Goal: Task Accomplishment & Management: Manage account settings

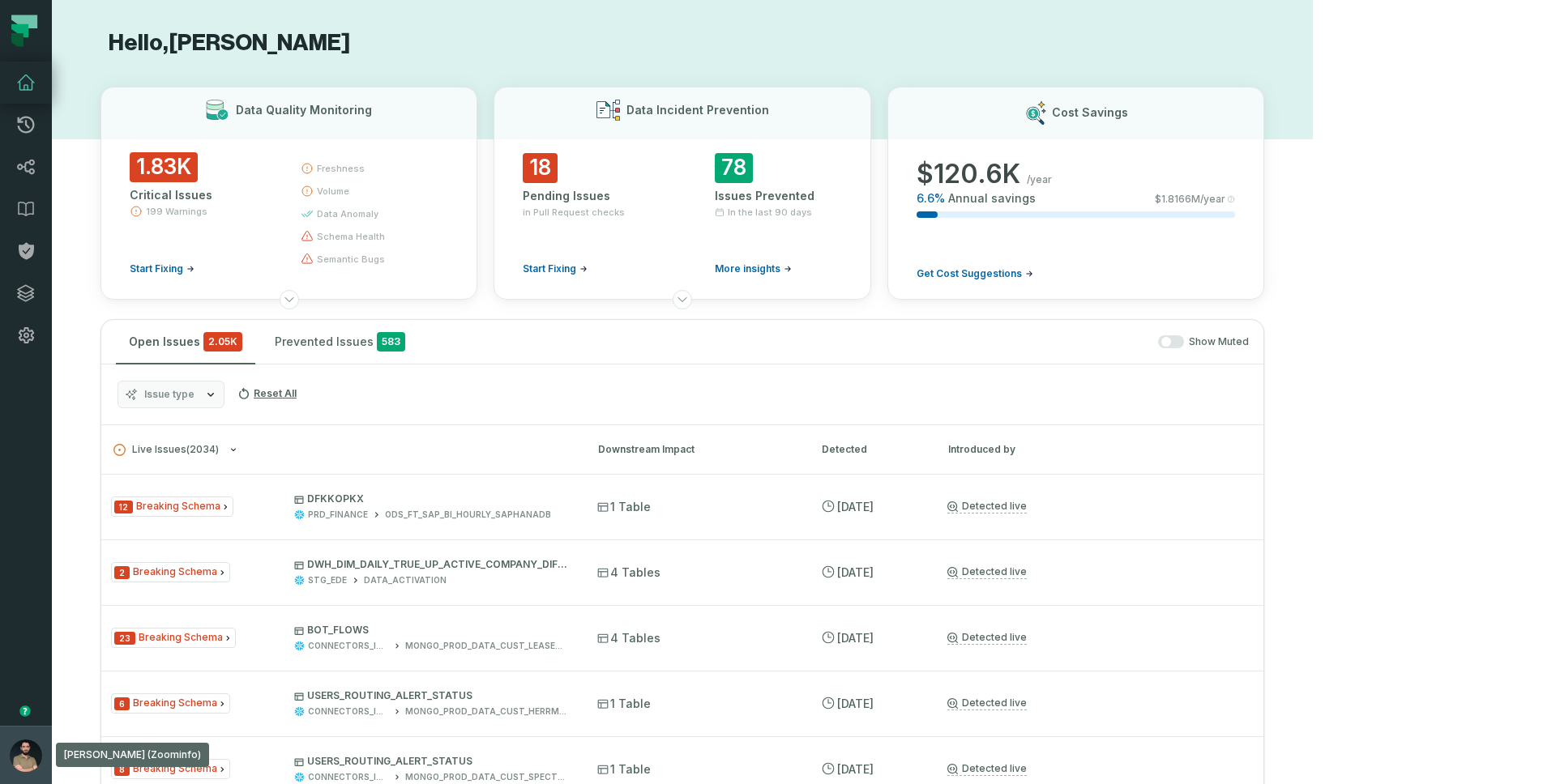
click at [34, 754] on img "button" at bounding box center [25, 755] width 32 height 32
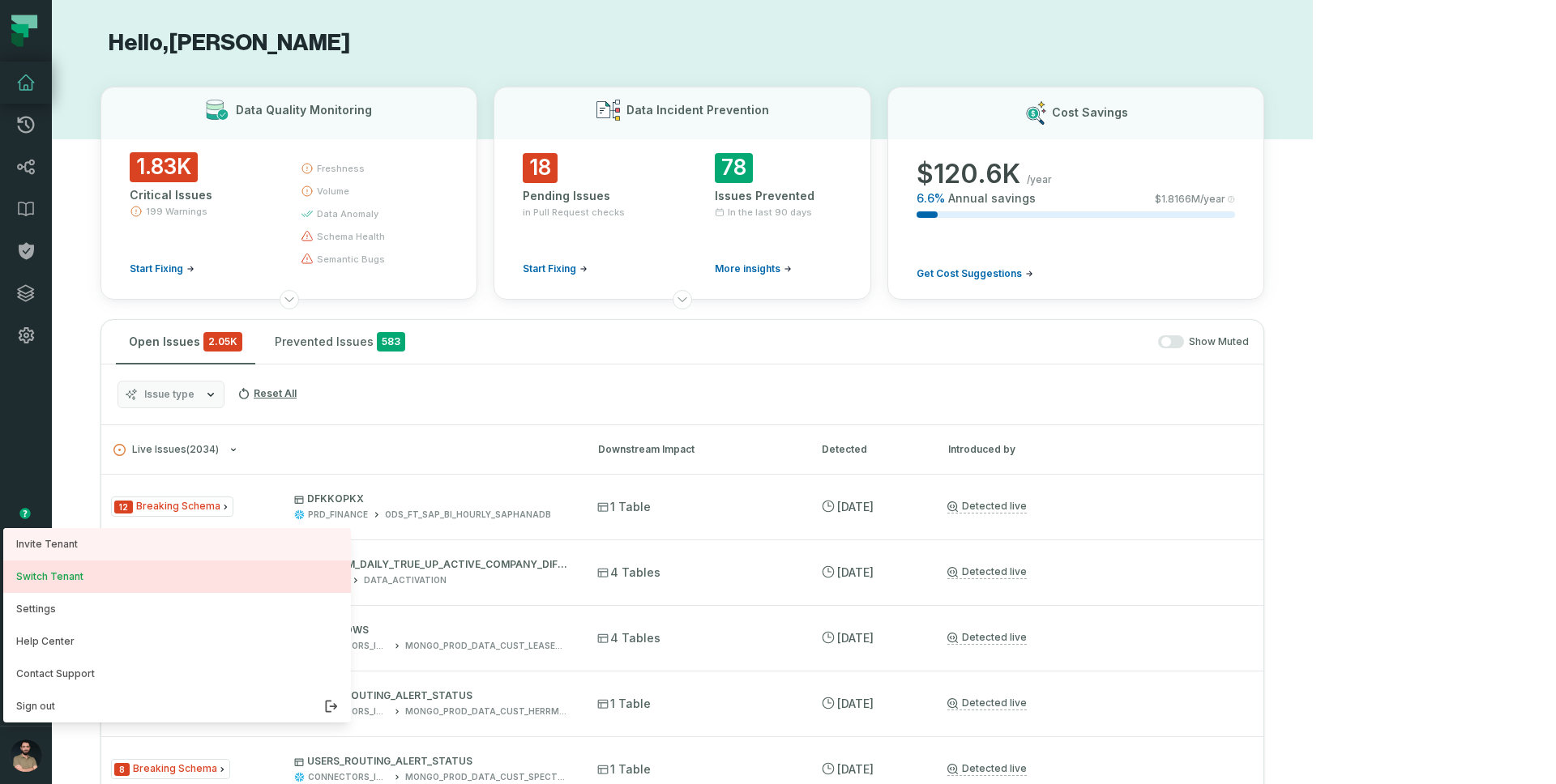
click at [64, 572] on button "Switch Tenant" at bounding box center [177, 577] width 348 height 32
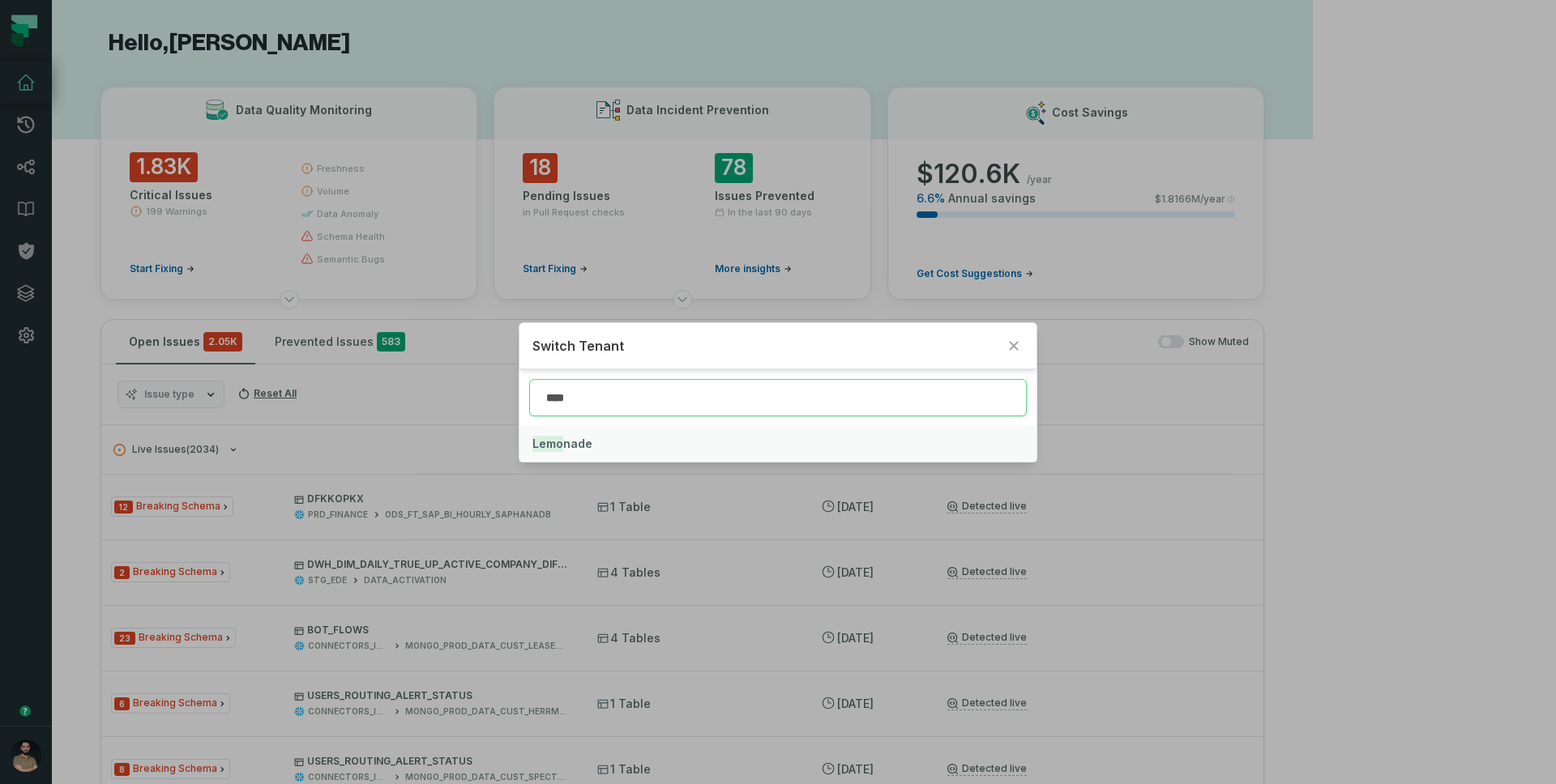
type input "****"
click at [624, 445] on button "Lemo nade" at bounding box center [777, 443] width 517 height 36
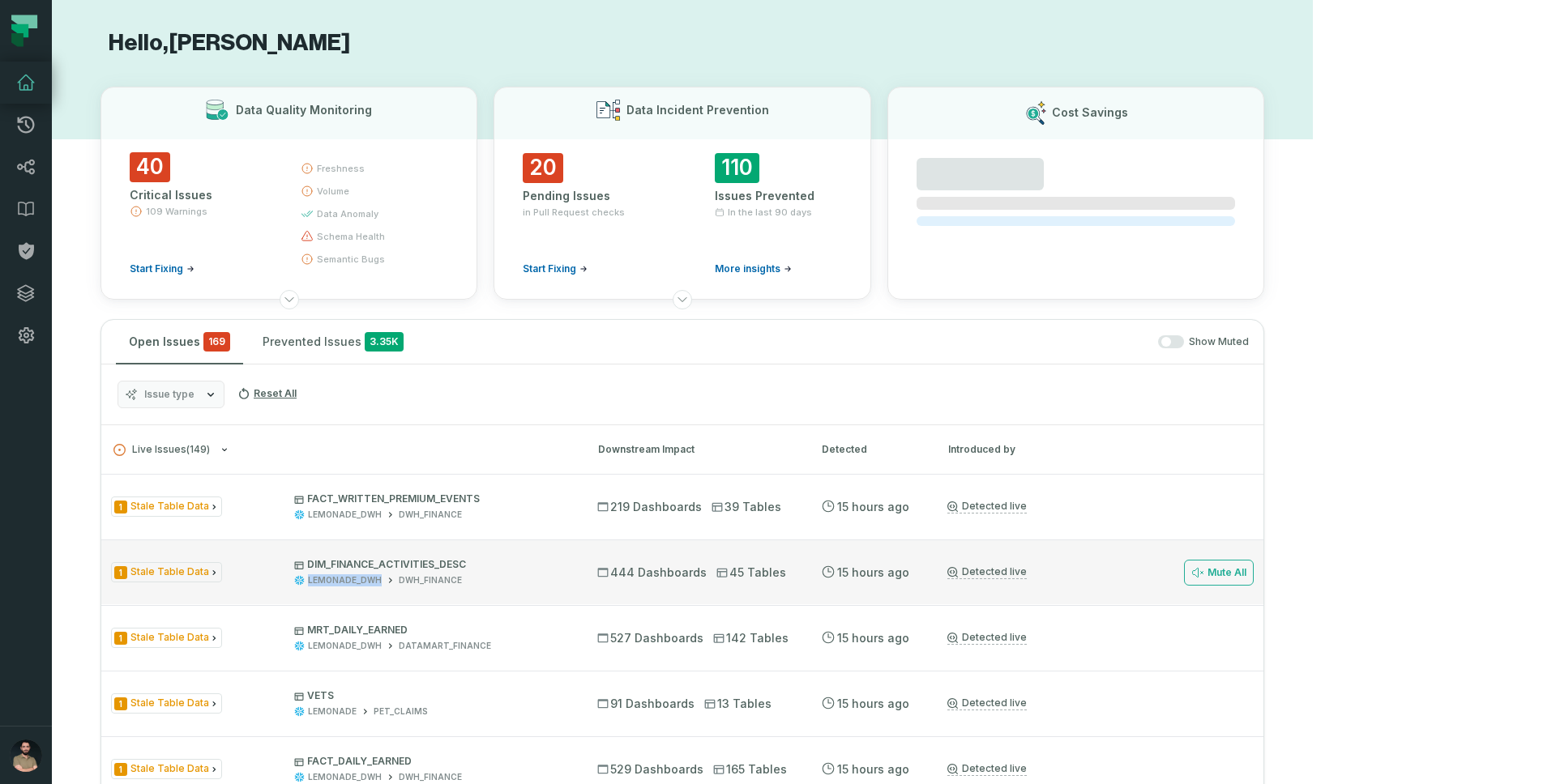
drag, startPoint x: 344, startPoint y: 580, endPoint x: 417, endPoint y: 580, distance: 73.0
click at [417, 580] on div "LEMONADE_DWH DWH_FINANCE" at bounding box center [431, 581] width 274 height 12
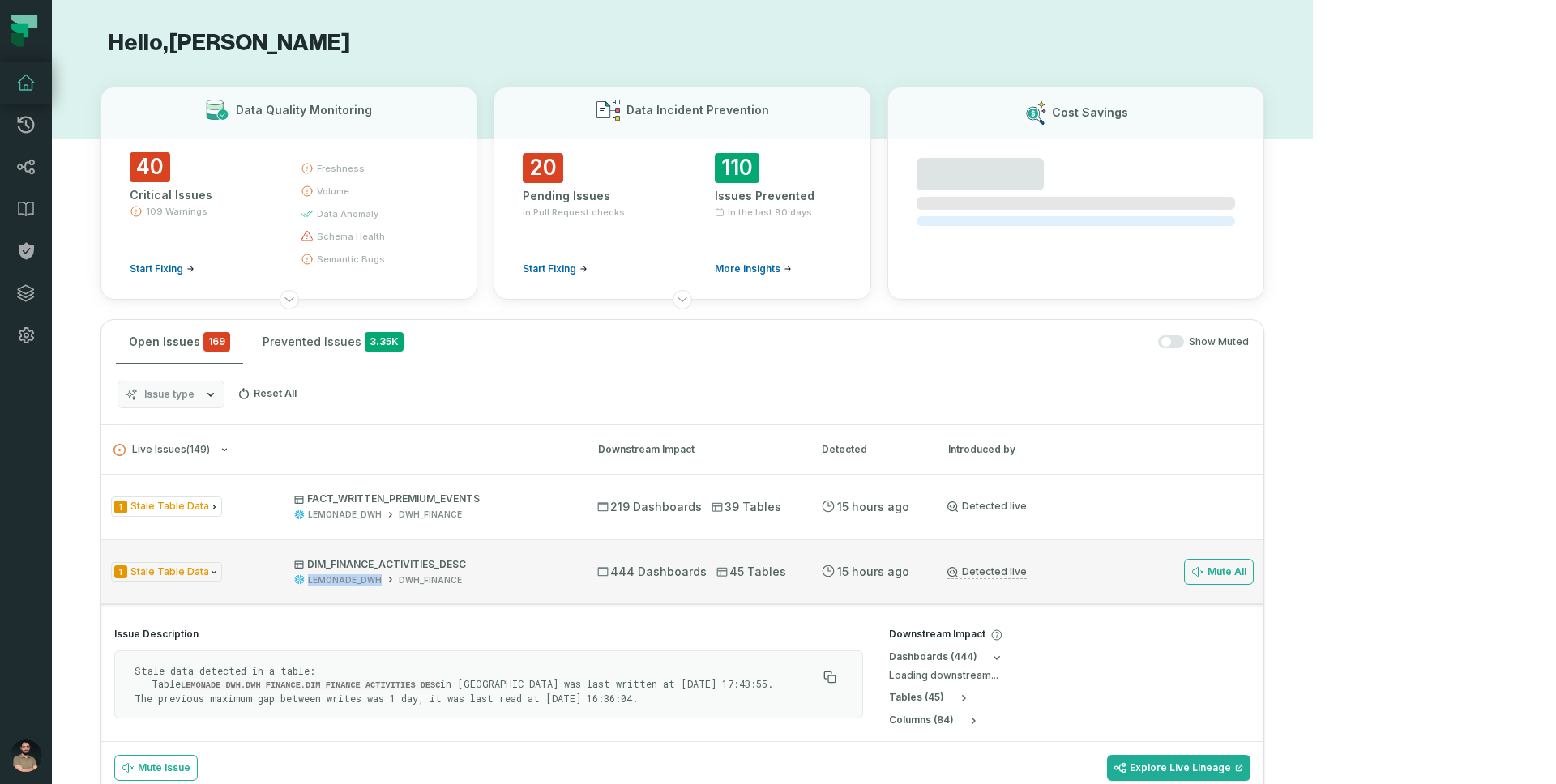
copy div "LEMONADE_DWH"
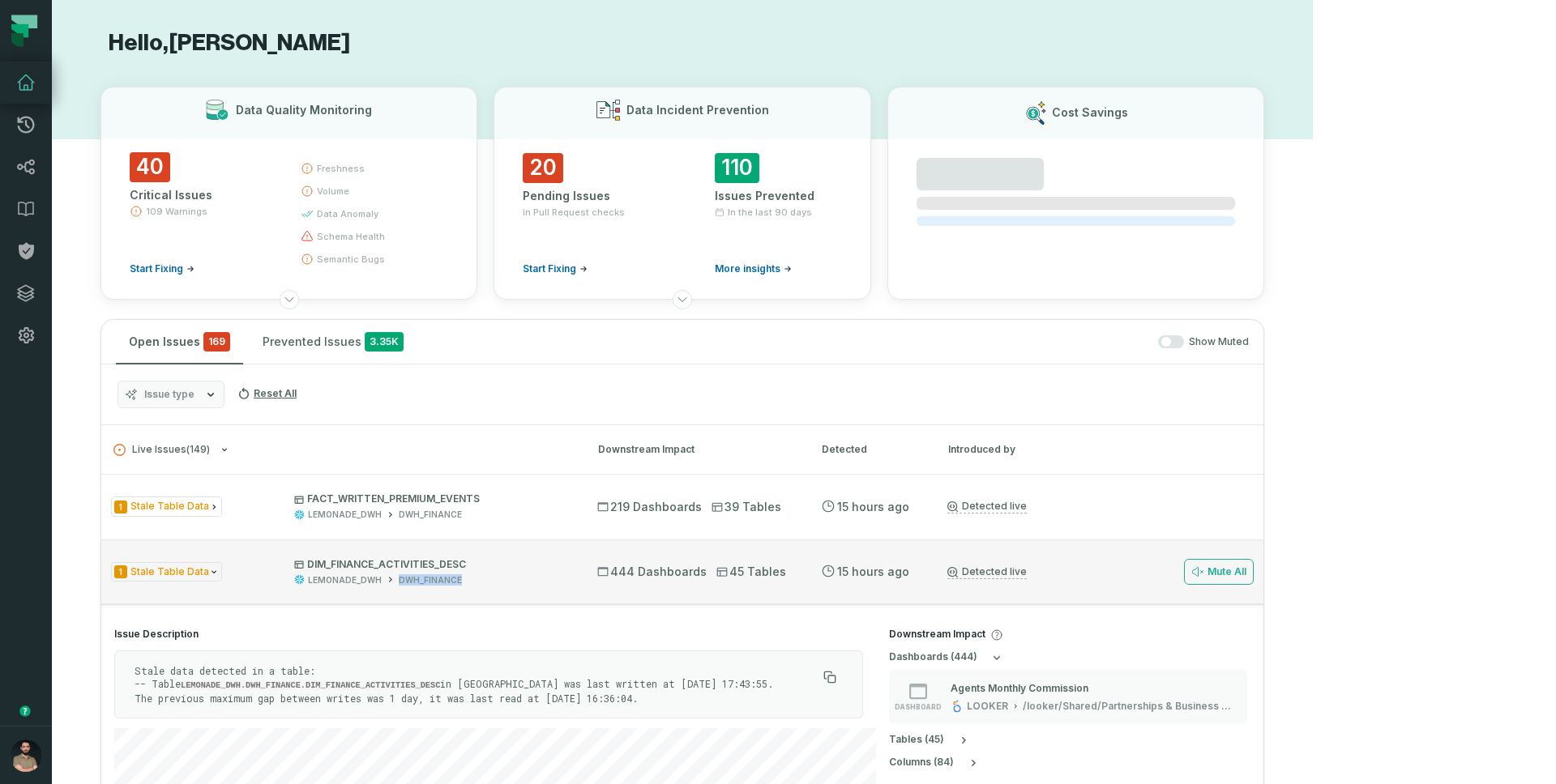
drag, startPoint x: 436, startPoint y: 582, endPoint x: 511, endPoint y: 577, distance: 75.2
click at [511, 577] on div "LEMONADE_DWH DWH_FINANCE" at bounding box center [431, 581] width 274 height 12
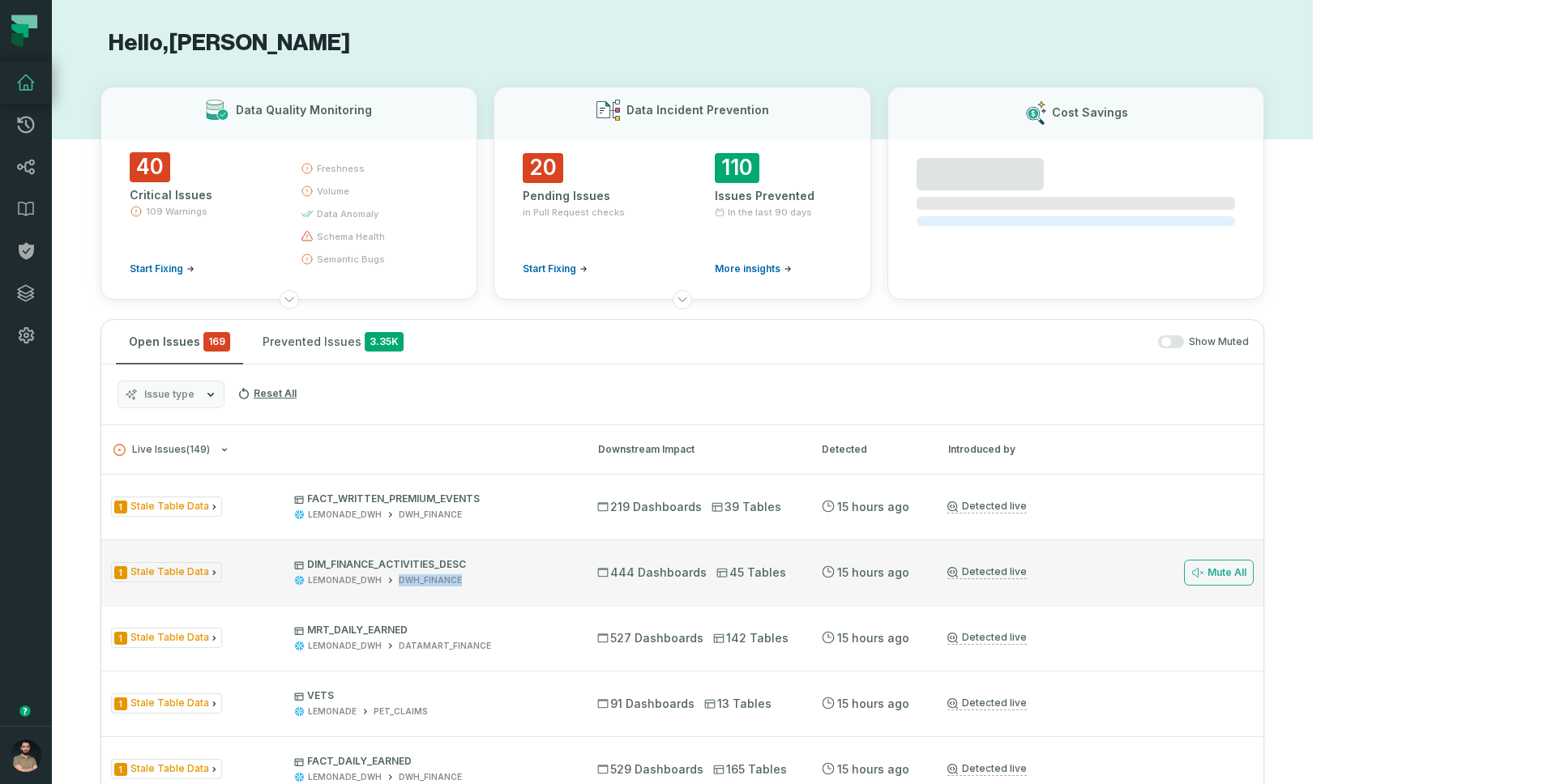
copy div "DWH_FINANCE"
